Goal: Task Accomplishment & Management: Use online tool/utility

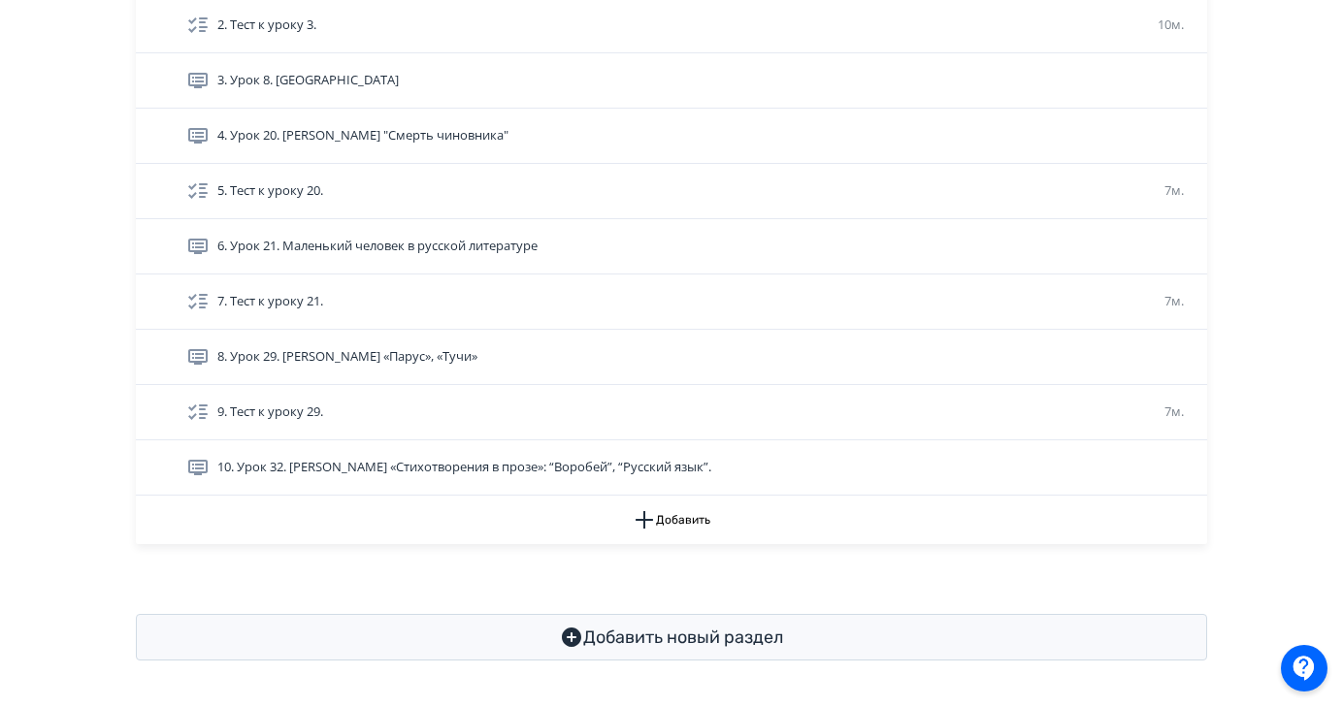
scroll to position [590, 0]
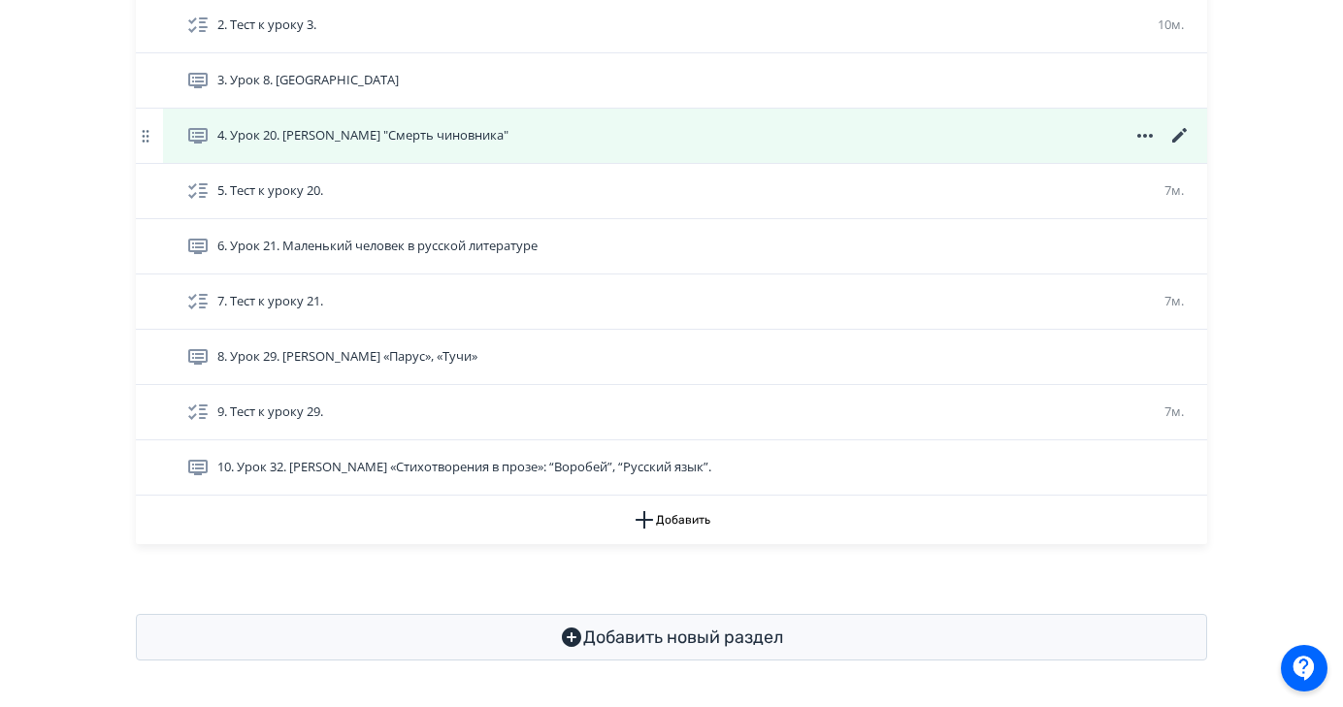
click at [500, 147] on div "4. Урок 20. [PERSON_NAME] "Смерть чиновника"" at bounding box center [685, 136] width 1044 height 54
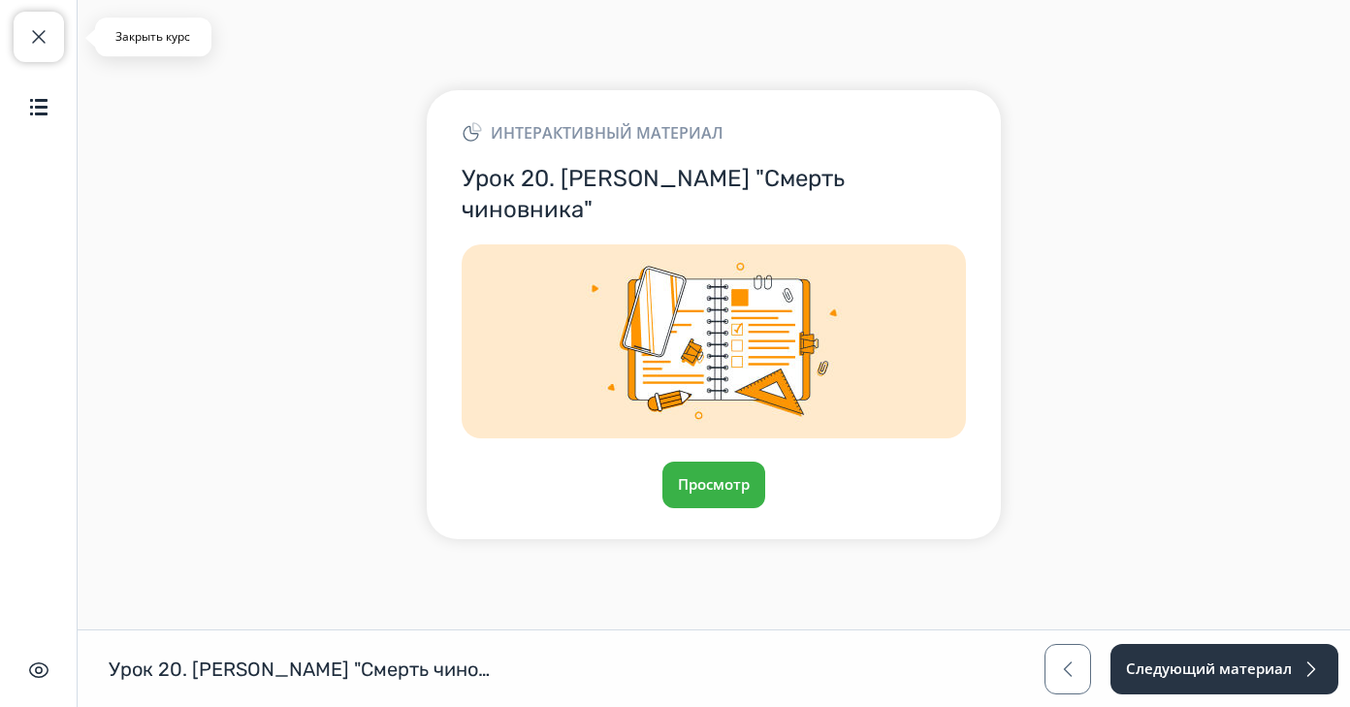
click at [55, 33] on button "Закрыть курс" at bounding box center [39, 37] width 50 height 50
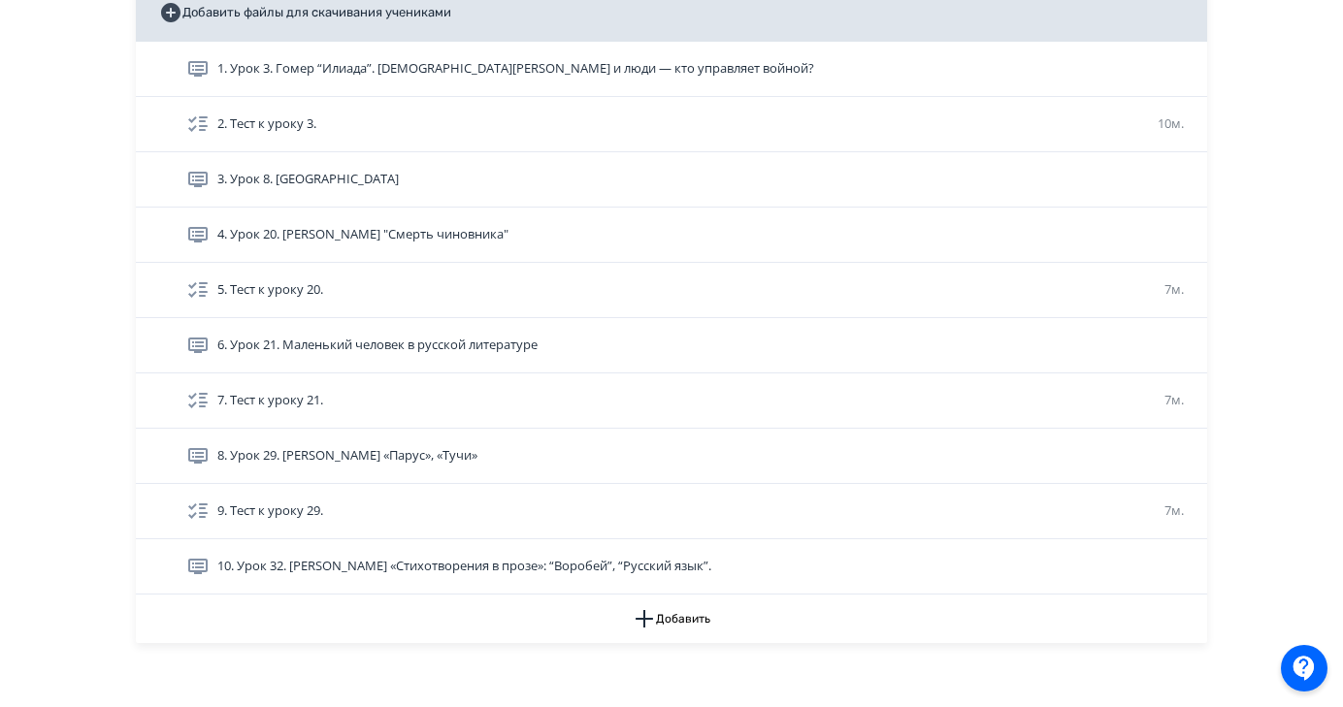
scroll to position [590, 0]
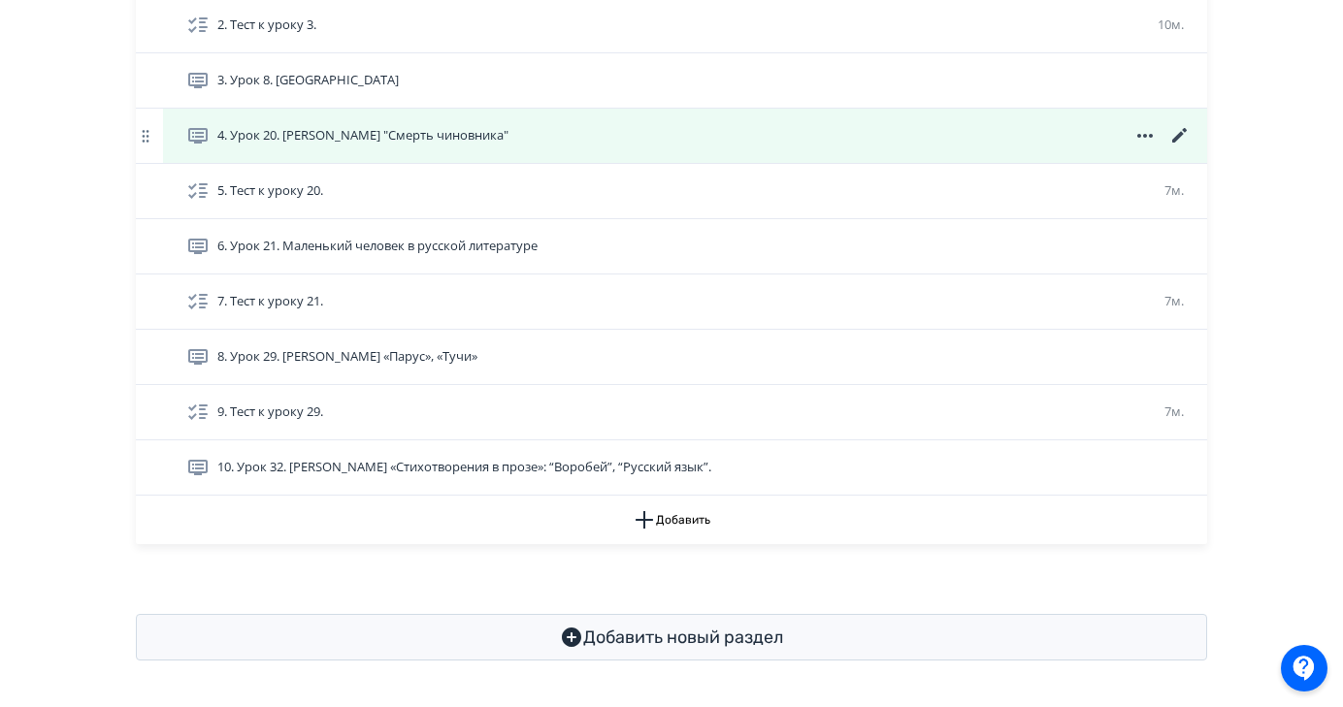
click at [1178, 140] on icon at bounding box center [1179, 135] width 23 height 23
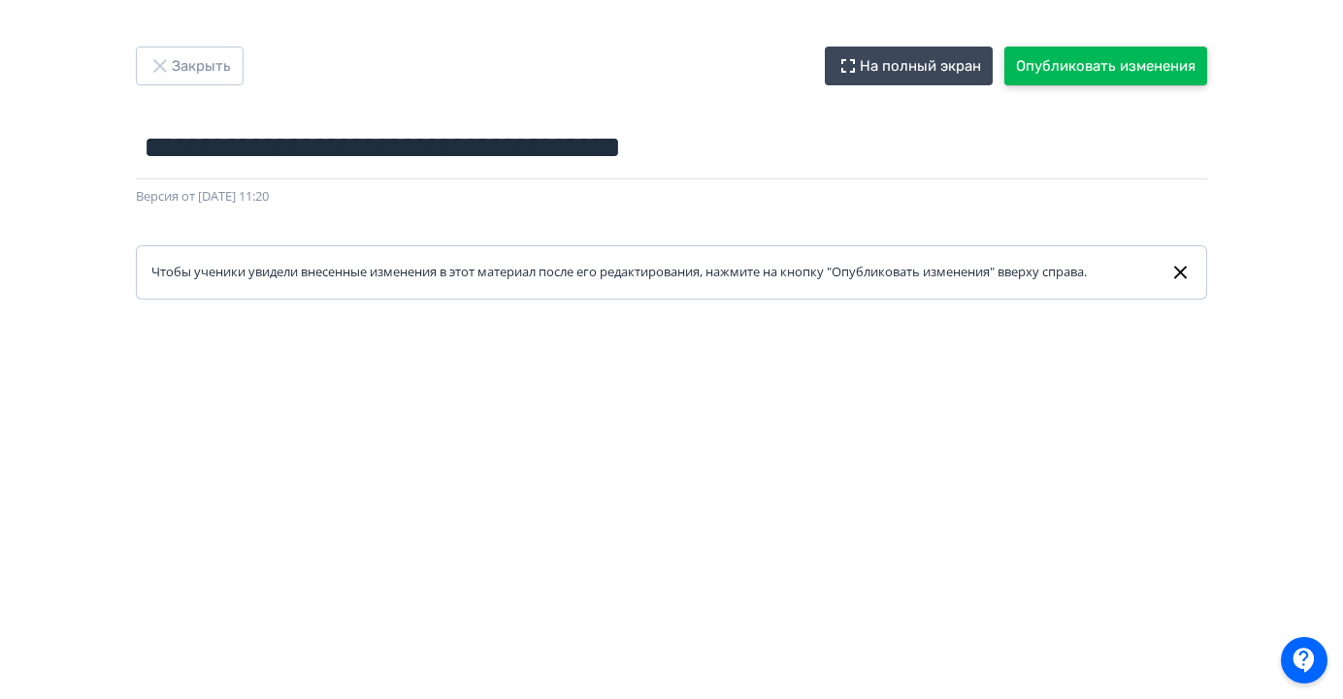
click at [1147, 59] on button "Опубликовать изменения" at bounding box center [1105, 66] width 203 height 39
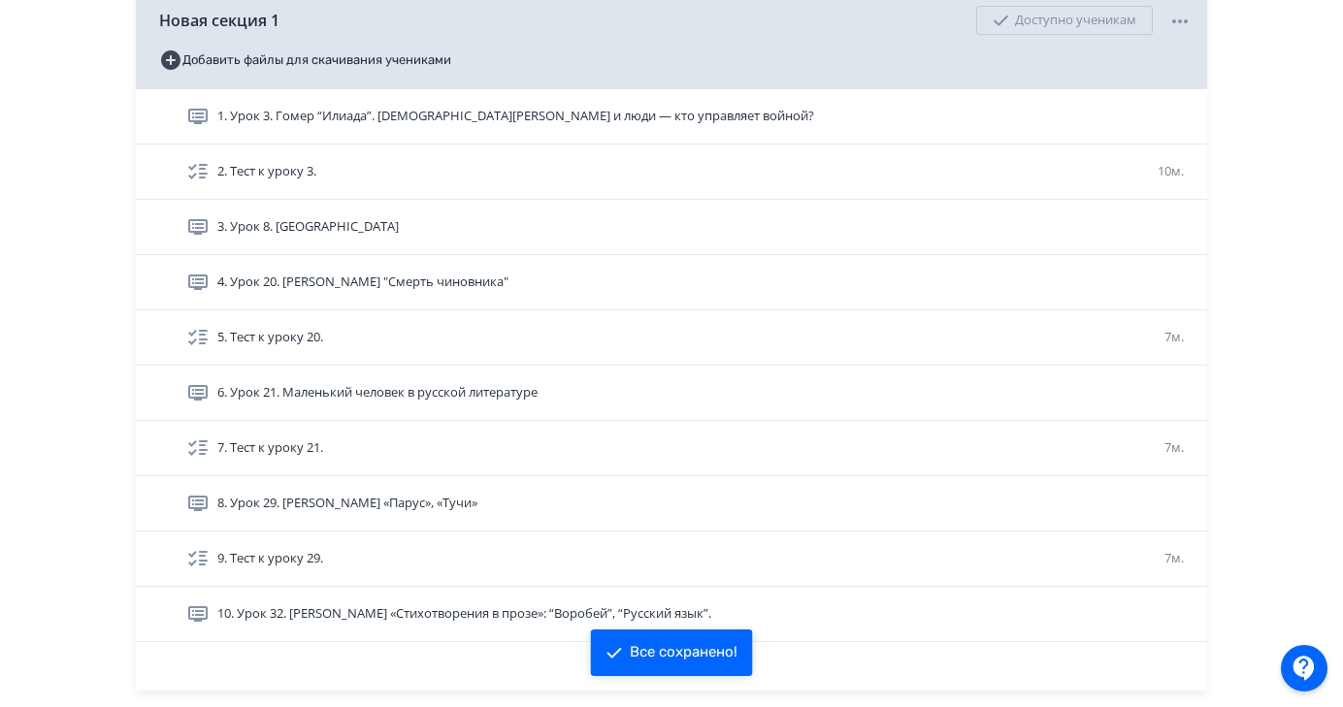
scroll to position [447, 0]
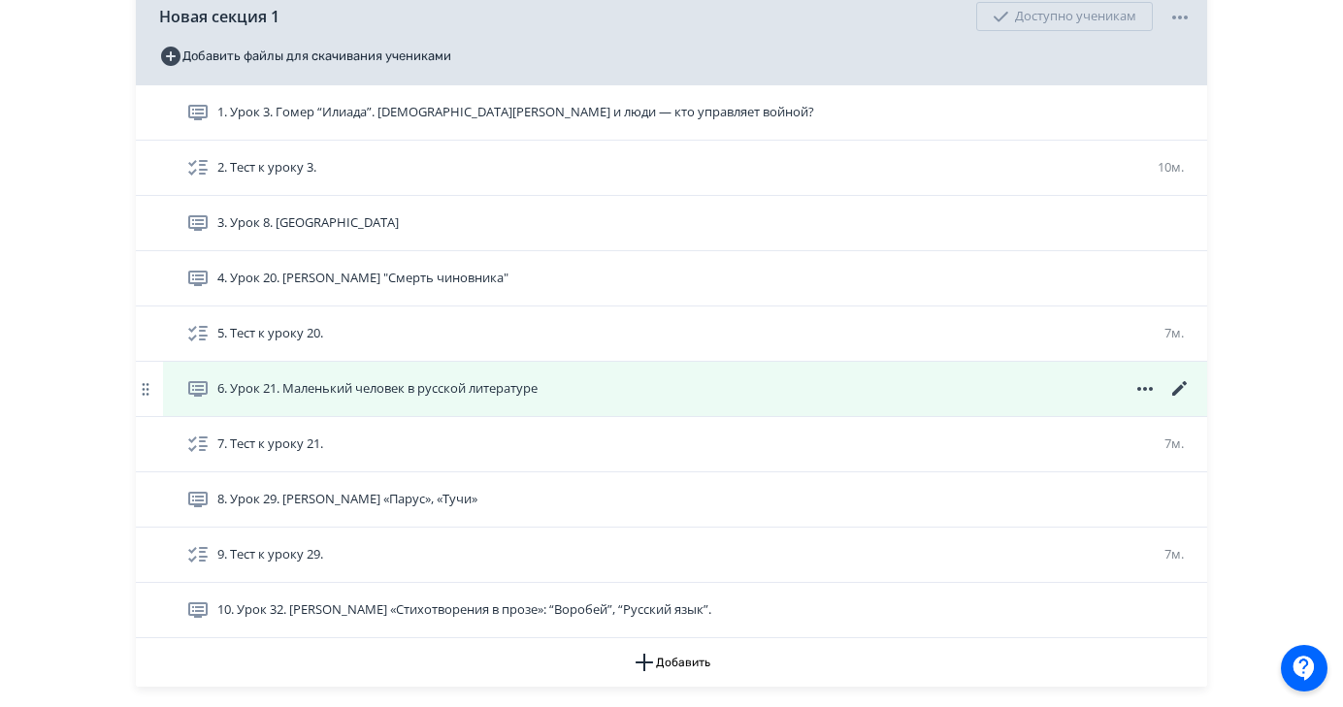
click at [1178, 390] on icon at bounding box center [1179, 388] width 15 height 15
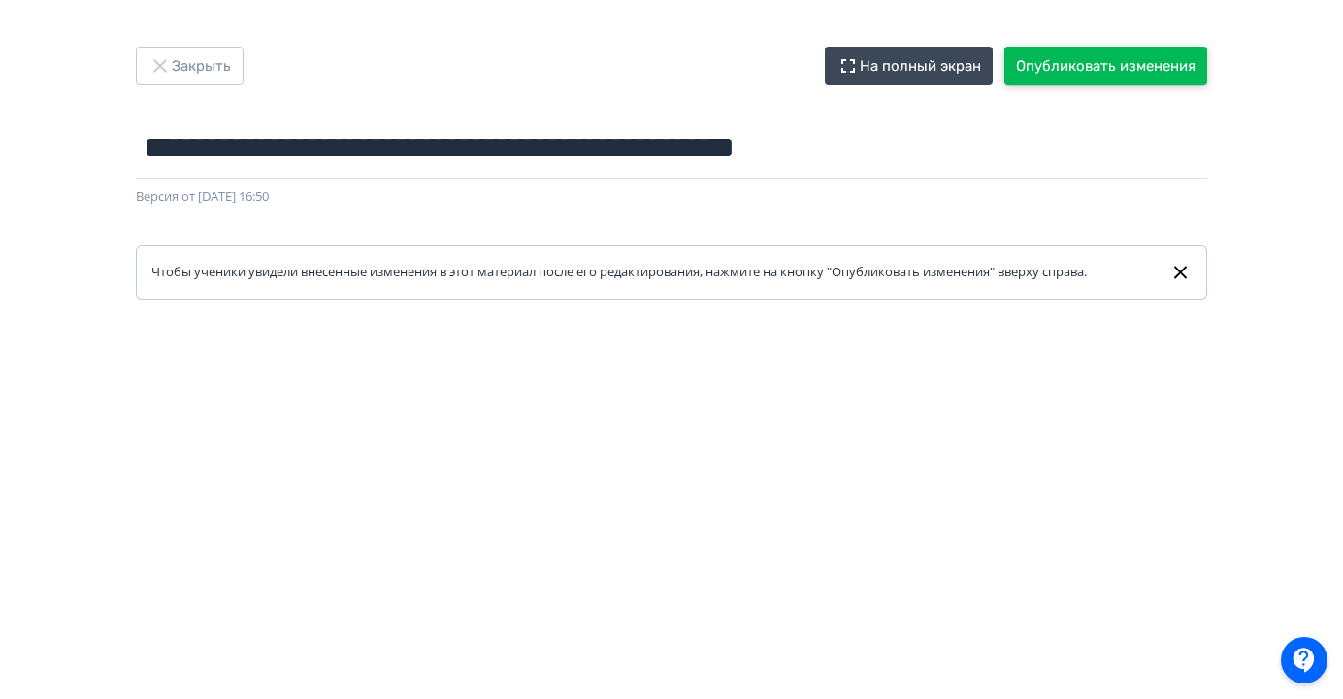
click at [1119, 76] on button "Опубликовать изменения" at bounding box center [1105, 66] width 203 height 39
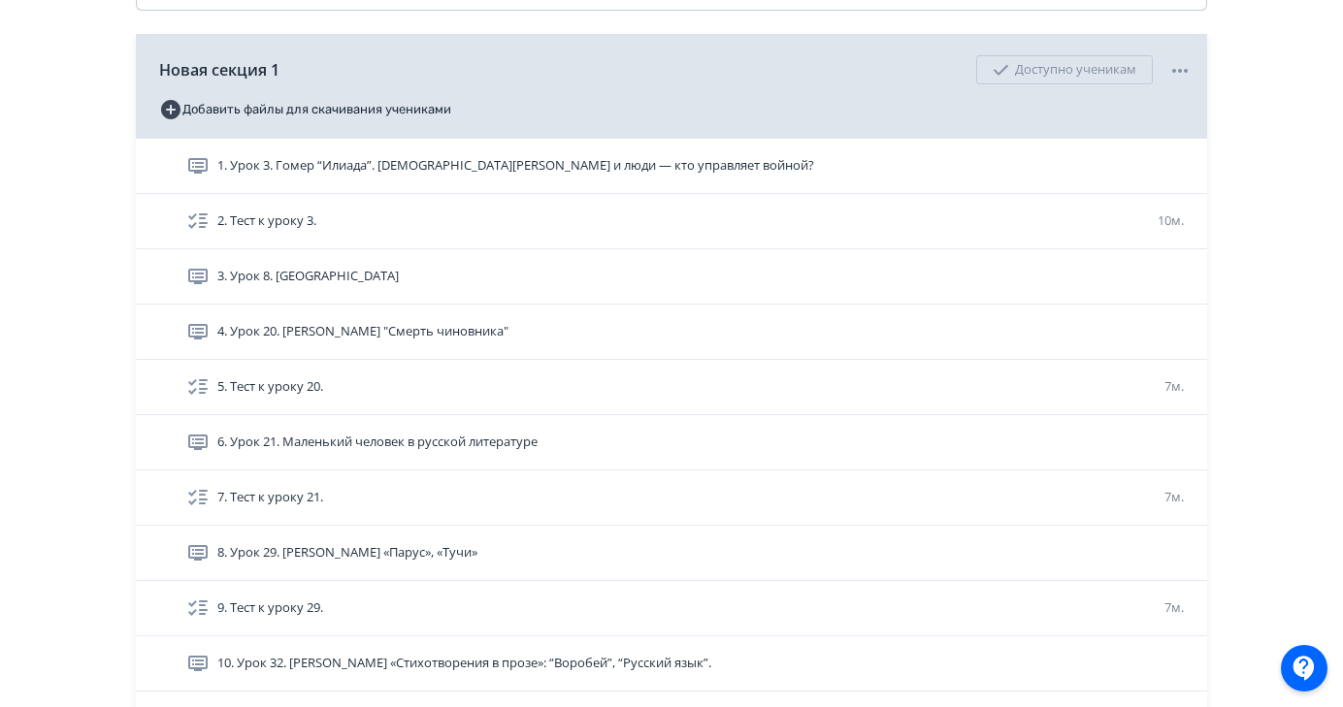
scroll to position [590, 0]
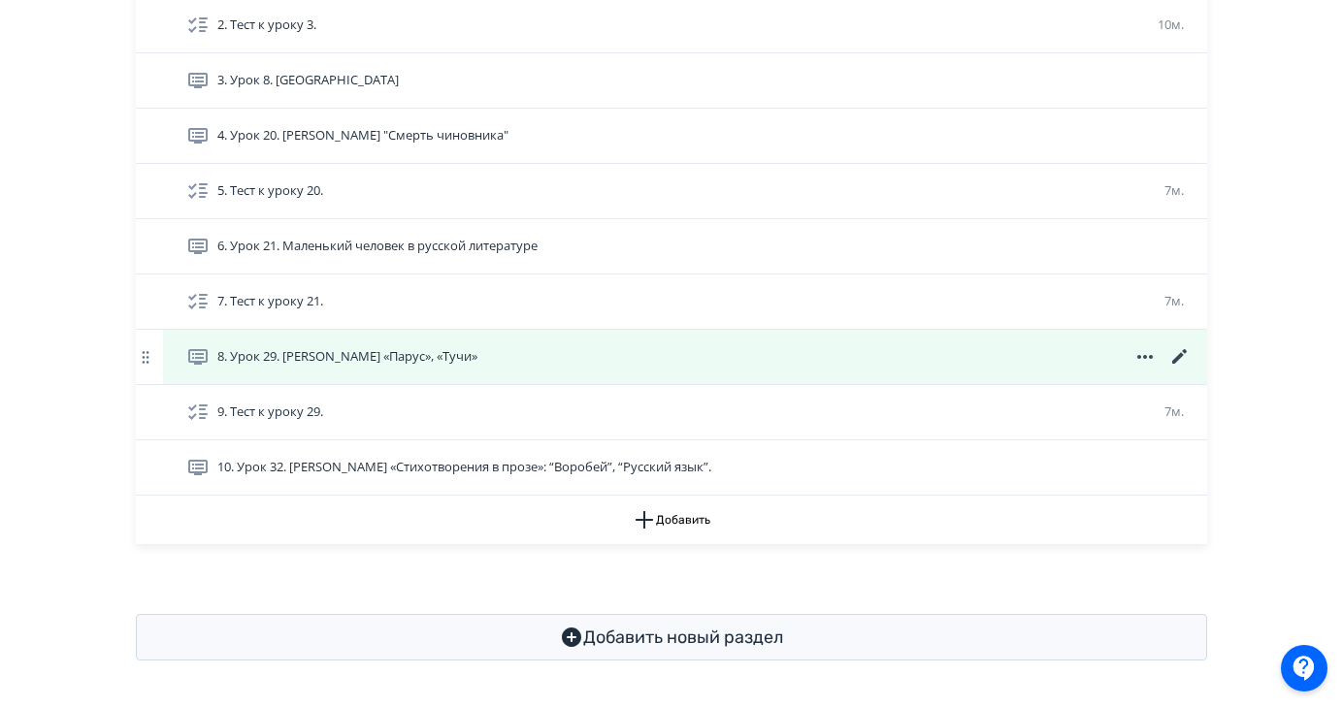
click at [1179, 361] on icon at bounding box center [1179, 356] width 23 height 23
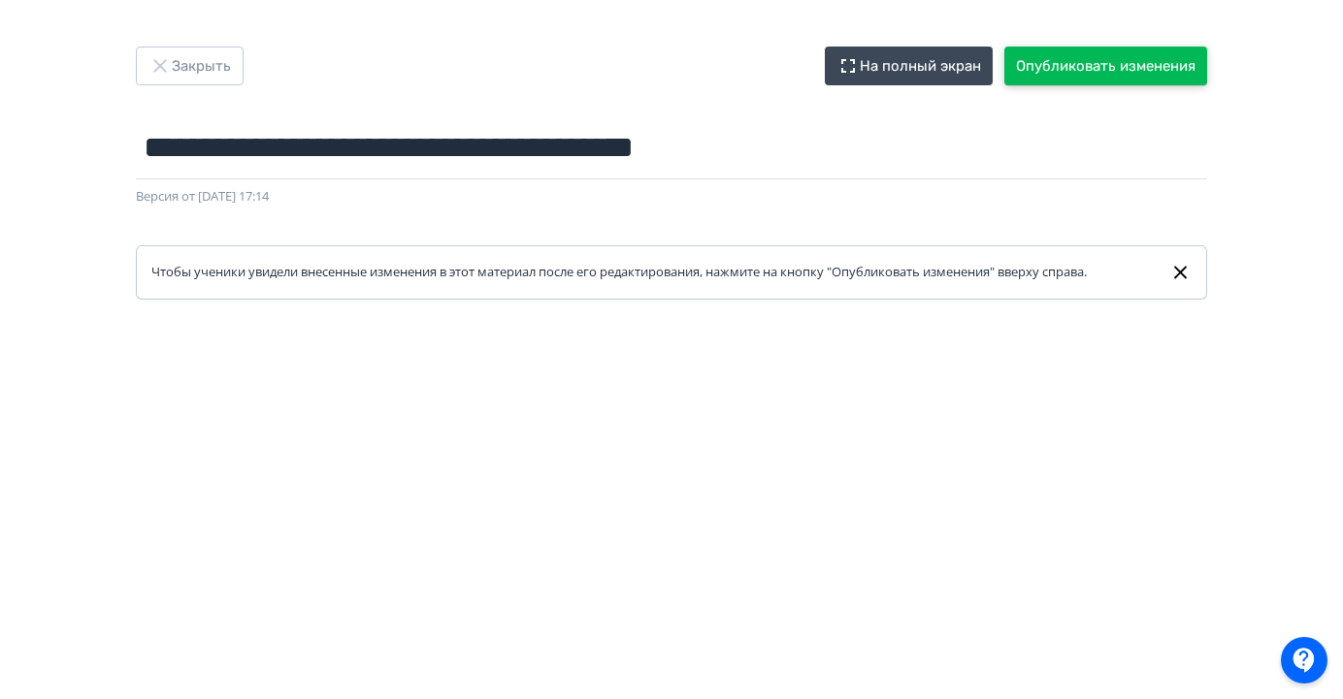
click at [1126, 69] on button "Опубликовать изменения" at bounding box center [1105, 66] width 203 height 39
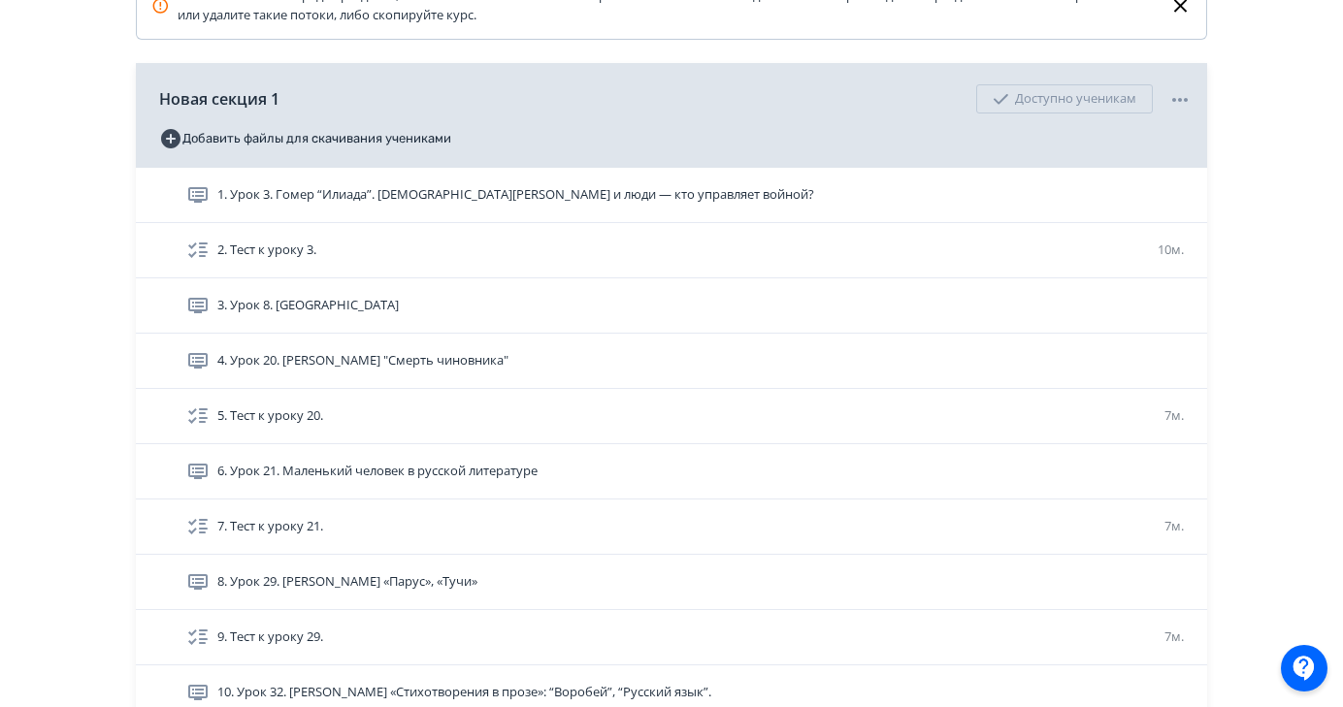
scroll to position [366, 0]
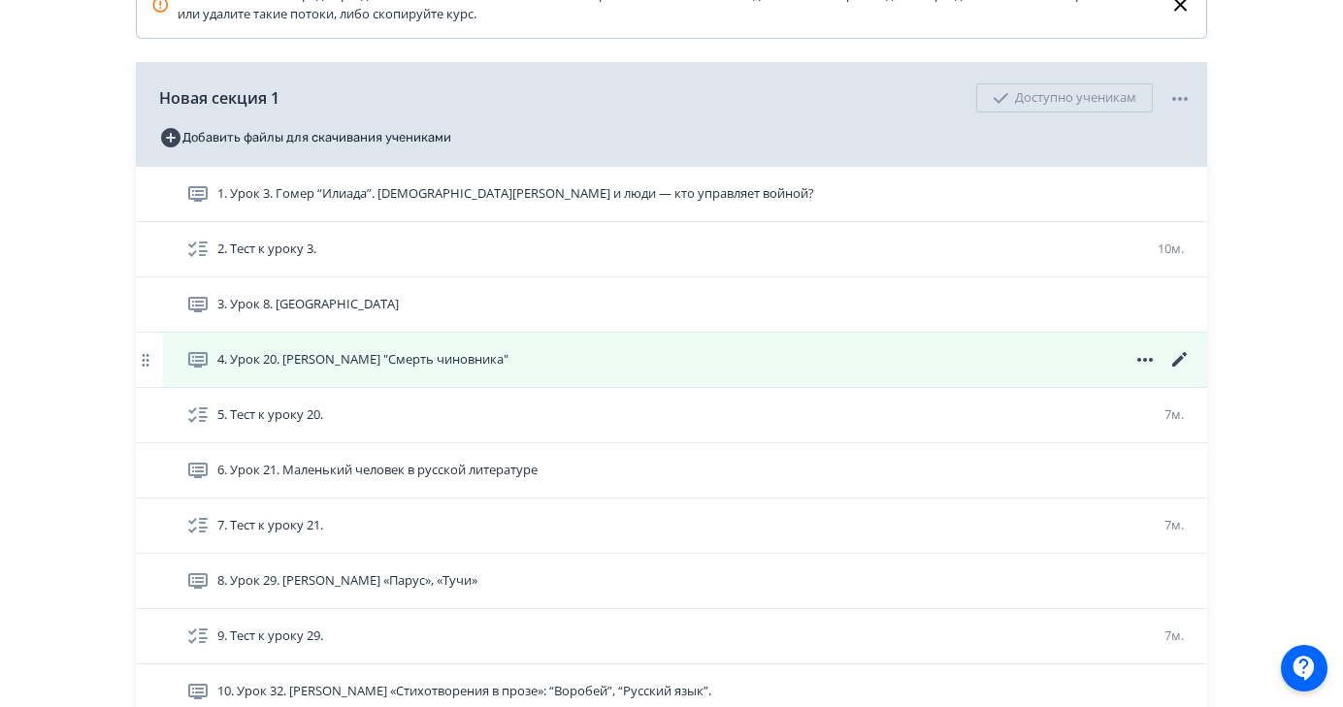
click at [1184, 358] on icon at bounding box center [1179, 359] width 23 height 23
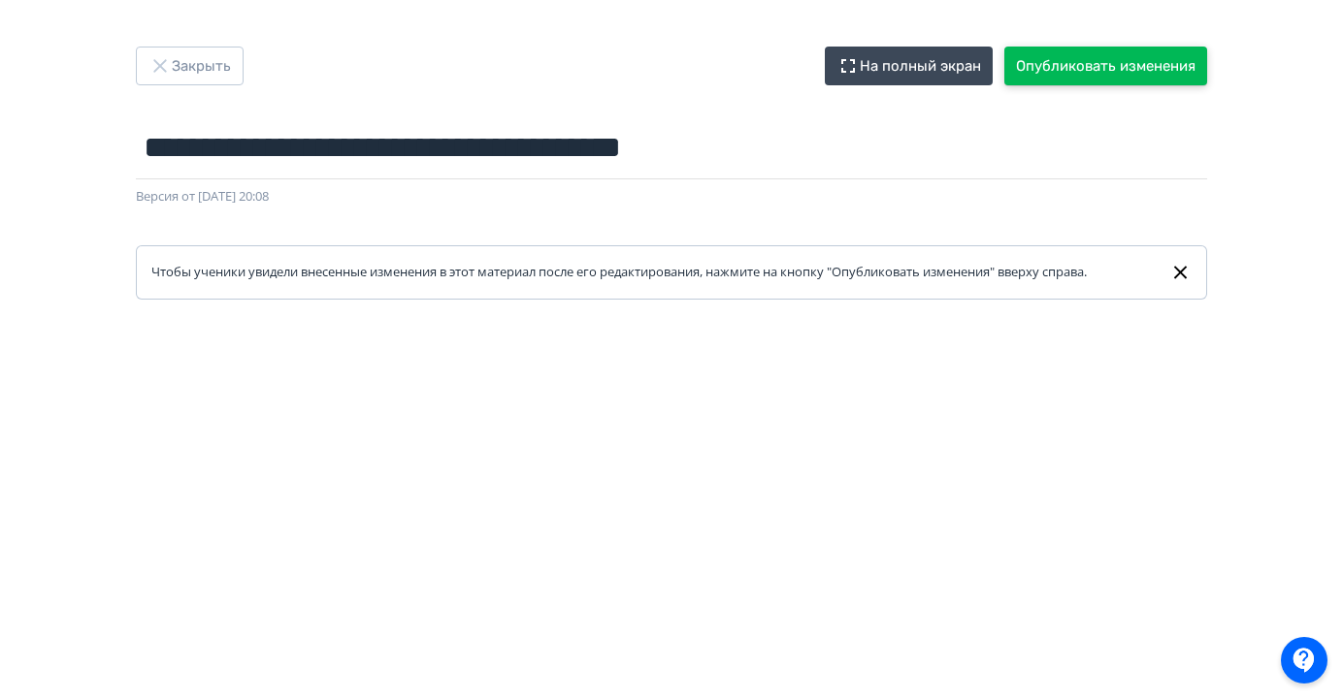
click at [1121, 61] on button "Опубликовать изменения" at bounding box center [1105, 66] width 203 height 39
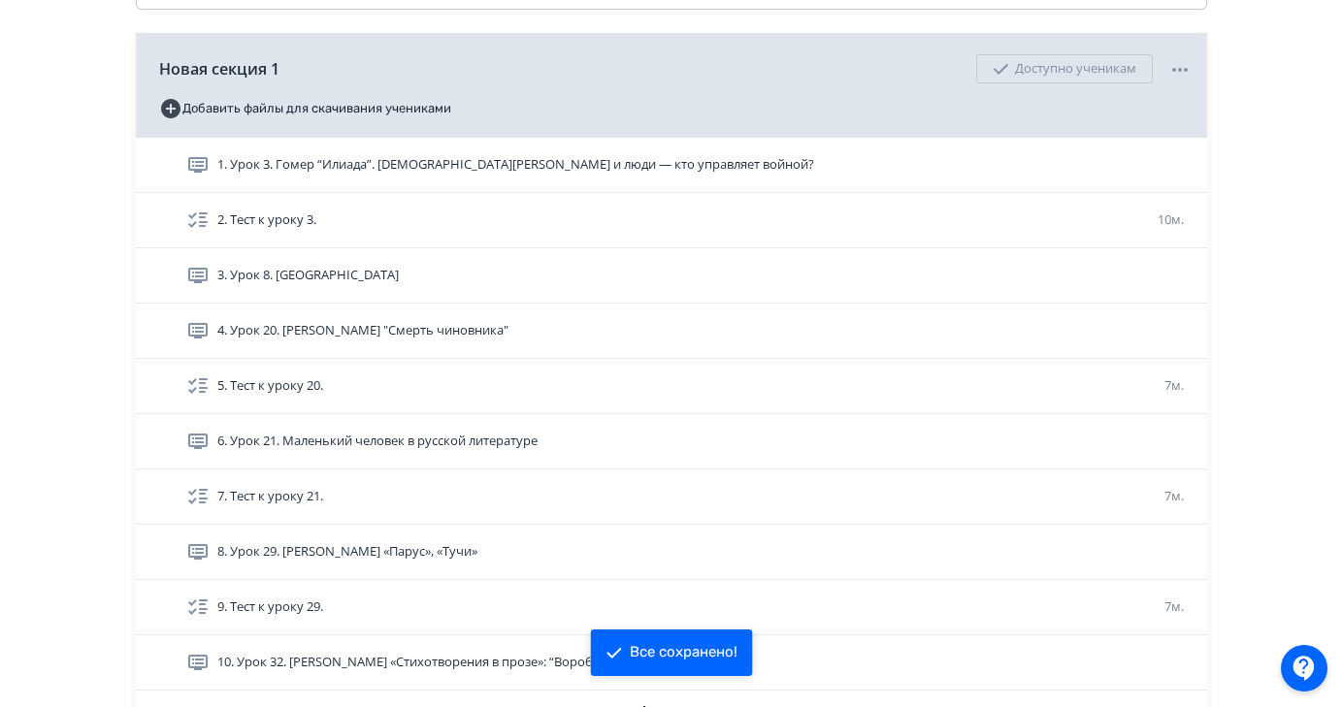
scroll to position [590, 0]
